Goal: Task Accomplishment & Management: Use online tool/utility

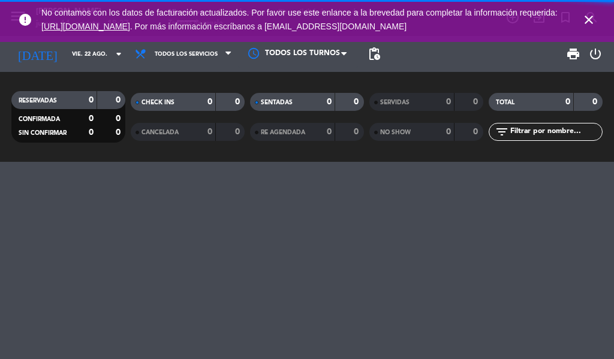
click at [585, 19] on icon "close" at bounding box center [589, 20] width 14 height 14
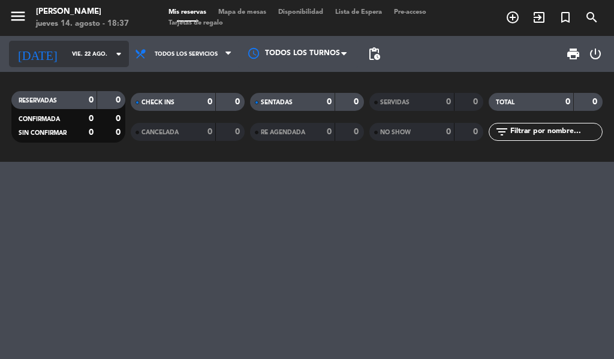
click at [86, 56] on input "vie. 22 ago." at bounding box center [105, 54] width 79 height 19
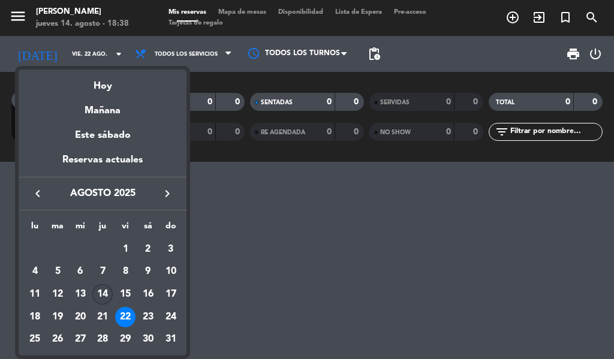
click at [106, 297] on div "14" at bounding box center [102, 294] width 20 height 20
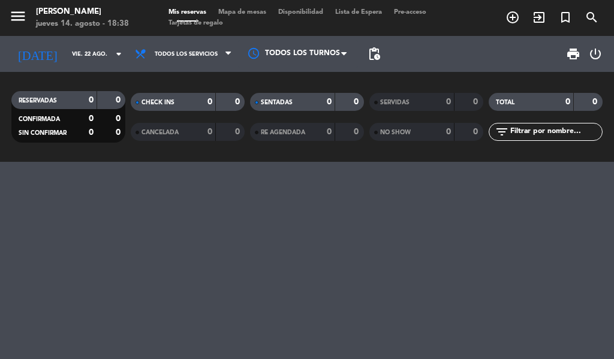
type input "jue. 14 ago."
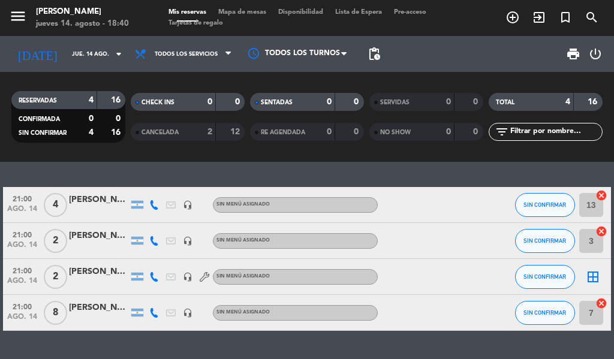
click at [587, 273] on icon "border_all" at bounding box center [593, 277] width 14 height 14
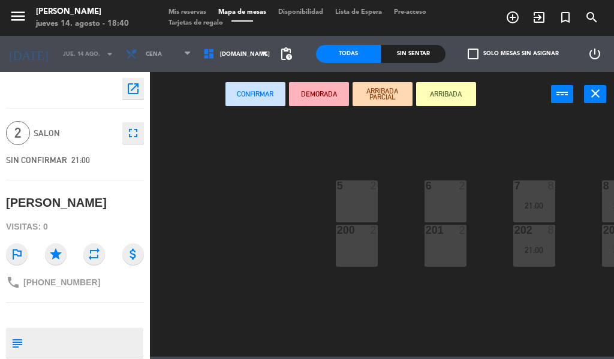
click at [600, 98] on icon "close" at bounding box center [596, 93] width 14 height 14
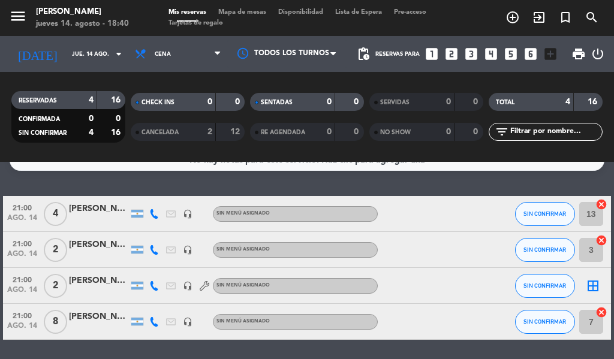
scroll to position [20, 0]
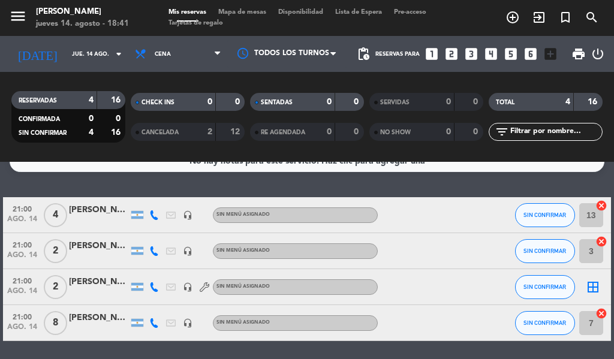
click at [589, 291] on icon "border_all" at bounding box center [593, 287] width 14 height 14
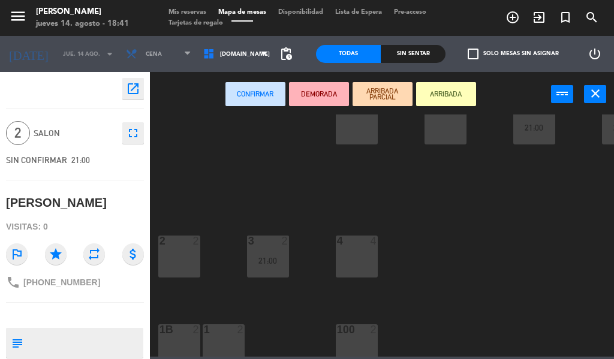
scroll to position [139, 0]
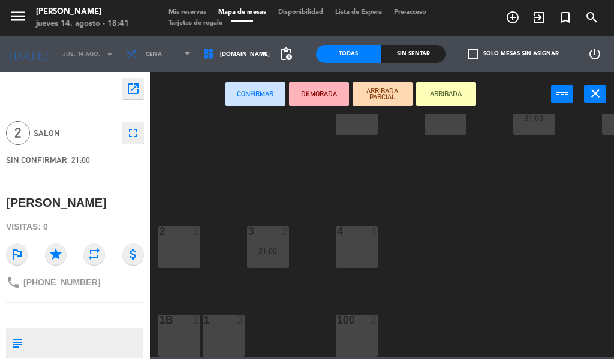
click at [361, 335] on div "100 2" at bounding box center [357, 336] width 42 height 42
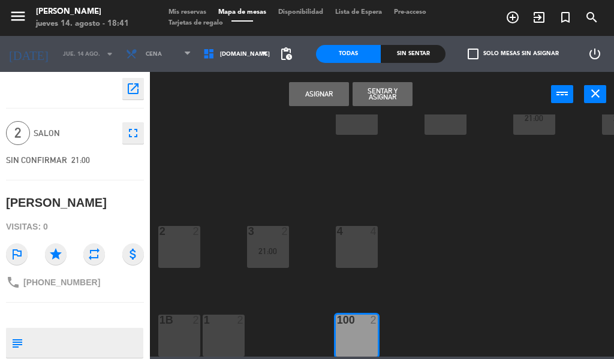
click at [319, 94] on button "Asignar" at bounding box center [319, 94] width 60 height 24
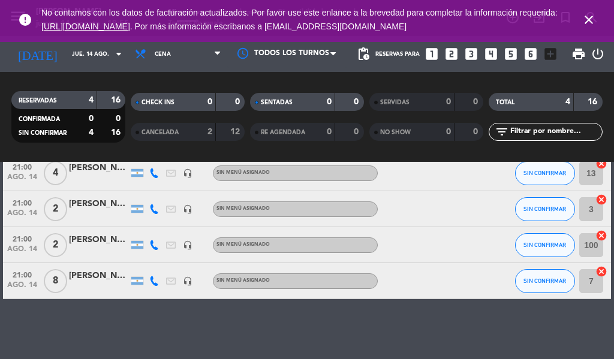
scroll to position [43, 0]
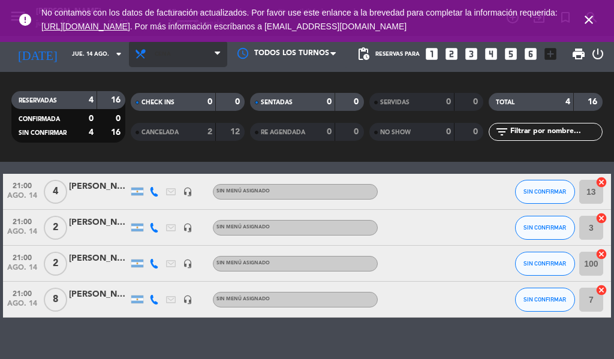
click at [184, 62] on span "Cena" at bounding box center [178, 54] width 98 height 26
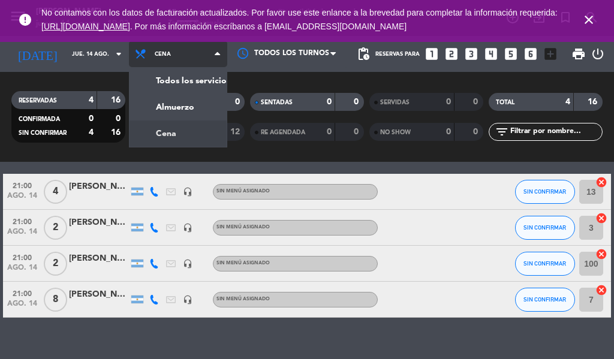
click at [198, 89] on div "menu [PERSON_NAME] [DATE] 14. agosto - 19:03 Mis reservas Mapa de mesas Disponi…" at bounding box center [307, 81] width 614 height 162
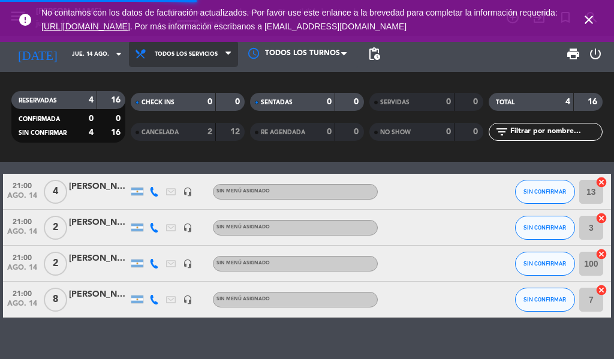
scroll to position [13, 0]
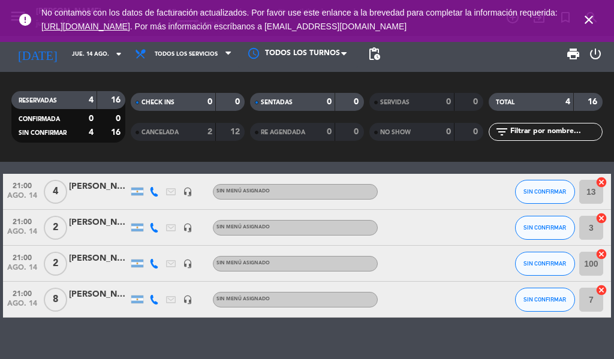
click at [584, 23] on icon "close" at bounding box center [589, 20] width 14 height 14
